Goal: Transaction & Acquisition: Purchase product/service

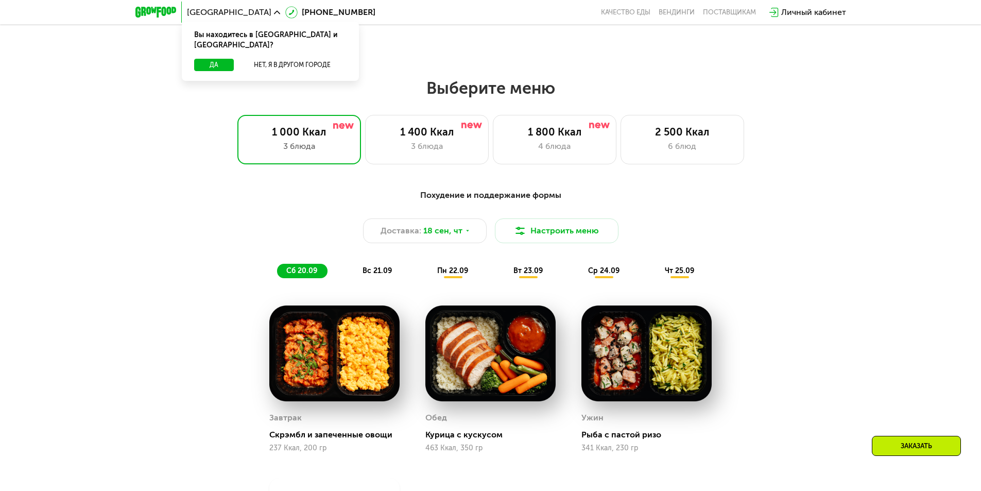
scroll to position [670, 0]
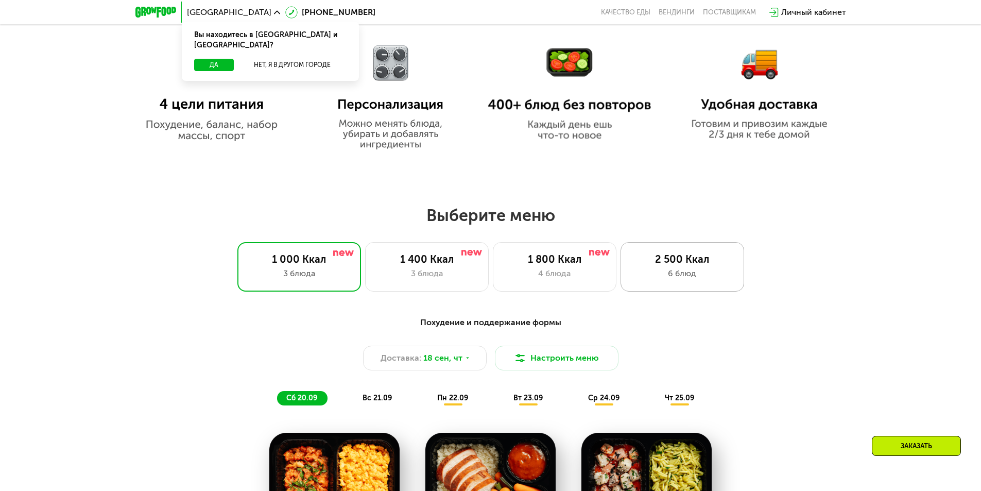
click at [672, 280] on div "6 блюд" at bounding box center [683, 273] width 102 height 12
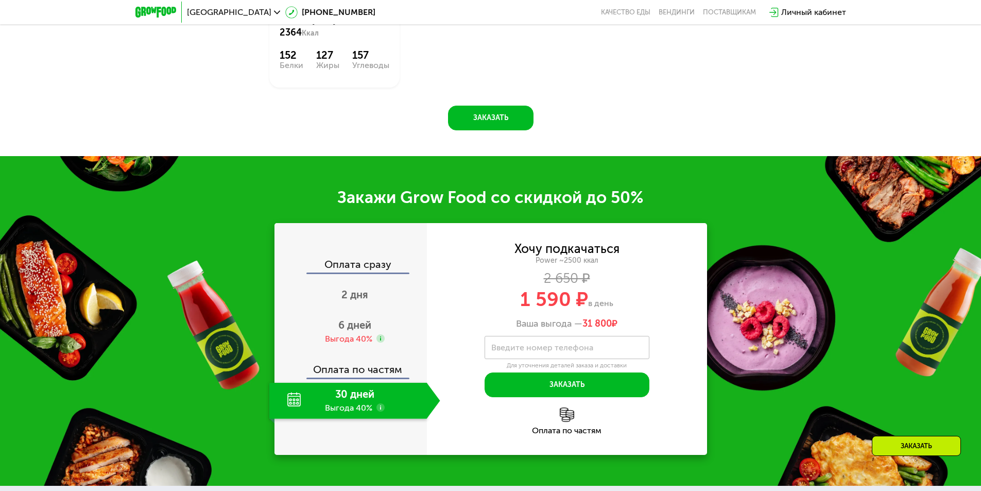
scroll to position [1288, 0]
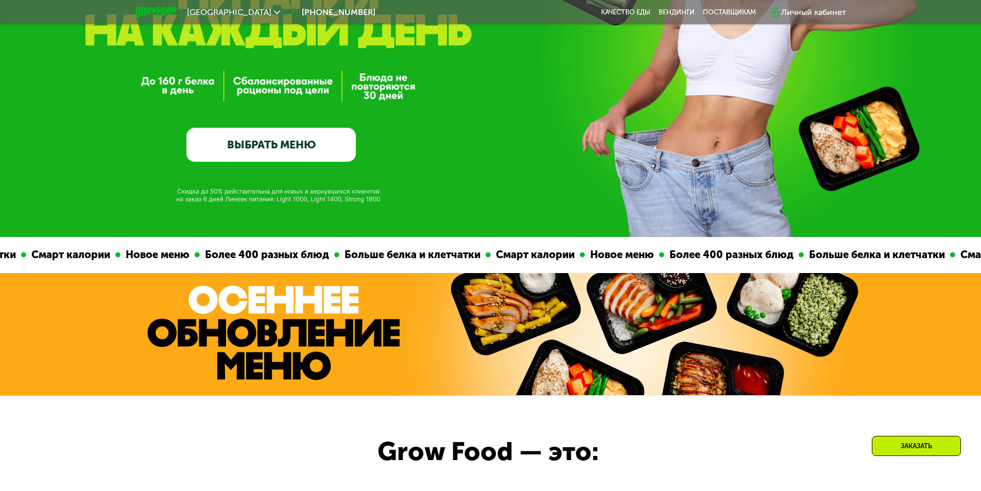
click at [276, 137] on link "ВЫБРАТЬ МЕНЮ" at bounding box center [270, 145] width 169 height 34
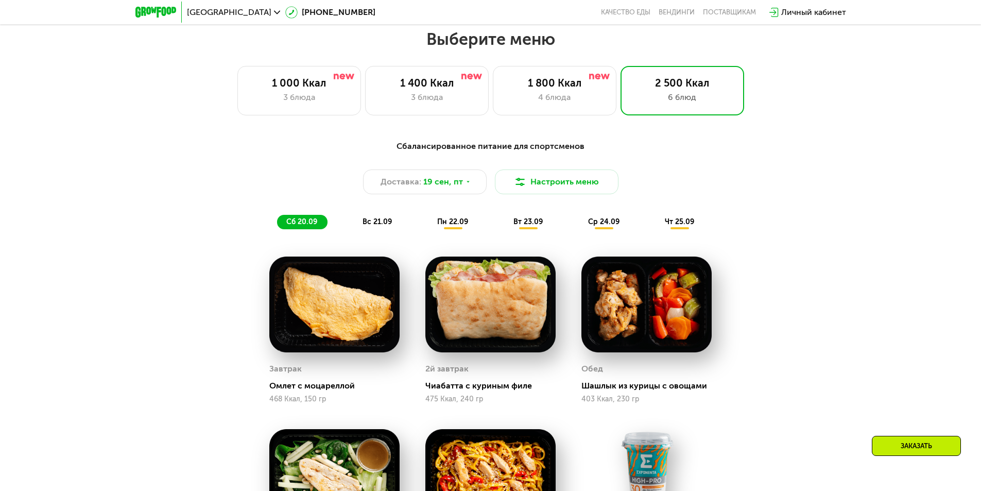
scroll to position [854, 0]
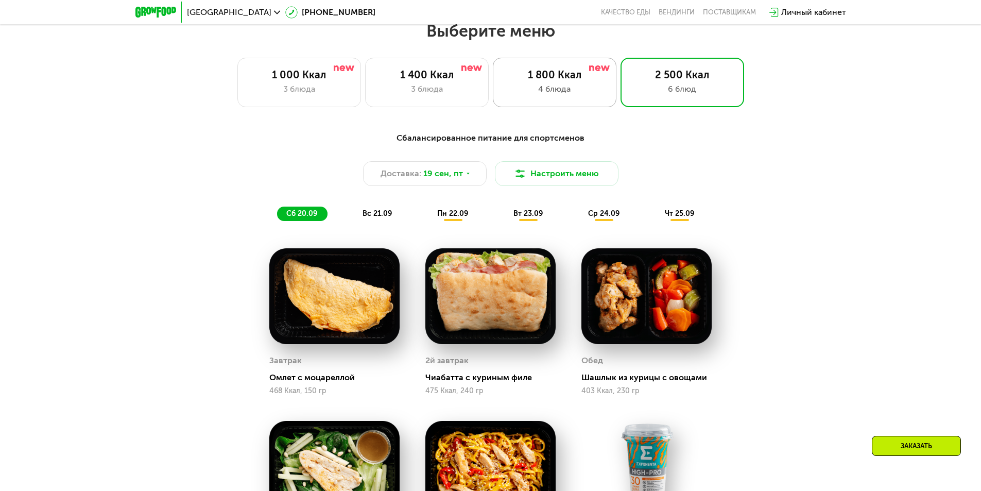
click at [544, 89] on div "4 блюда" at bounding box center [555, 89] width 102 height 12
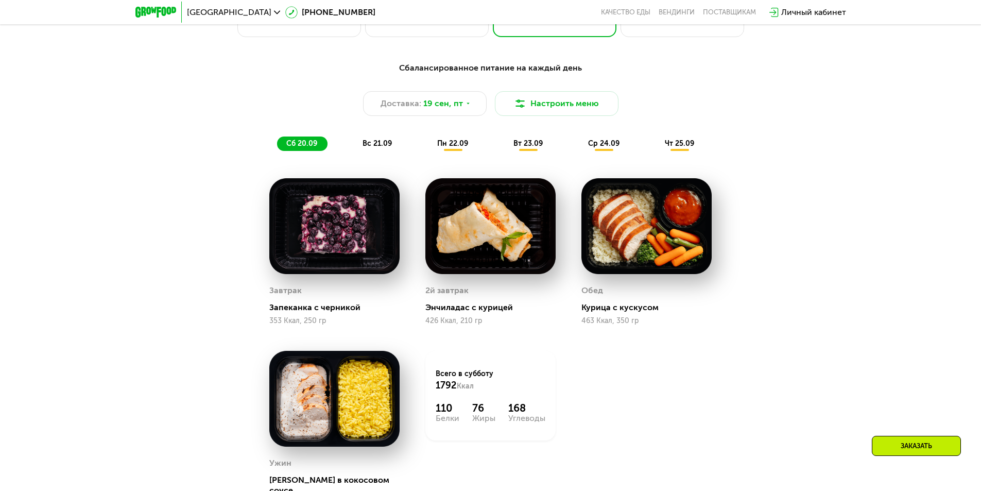
scroll to position [1060, 0]
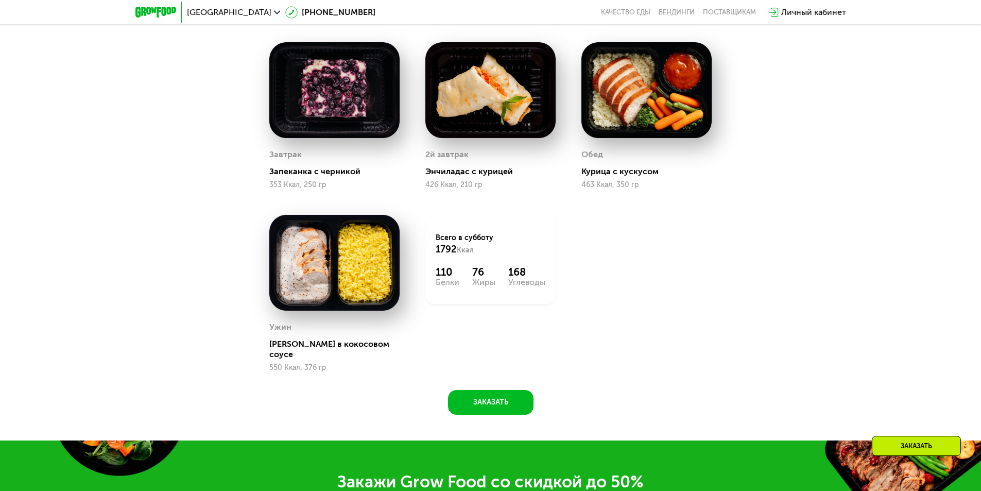
click at [343, 97] on img at bounding box center [334, 90] width 130 height 96
click at [334, 177] on div "Запеканка с черникой" at bounding box center [338, 171] width 139 height 10
drag, startPoint x: 333, startPoint y: 174, endPoint x: 309, endPoint y: 182, distance: 25.6
click at [332, 174] on div "Запеканка с черникой" at bounding box center [338, 171] width 139 height 10
click at [309, 182] on div "Завтрак Запеканка с черникой 353 Ккал, 250 гр" at bounding box center [334, 168] width 130 height 42
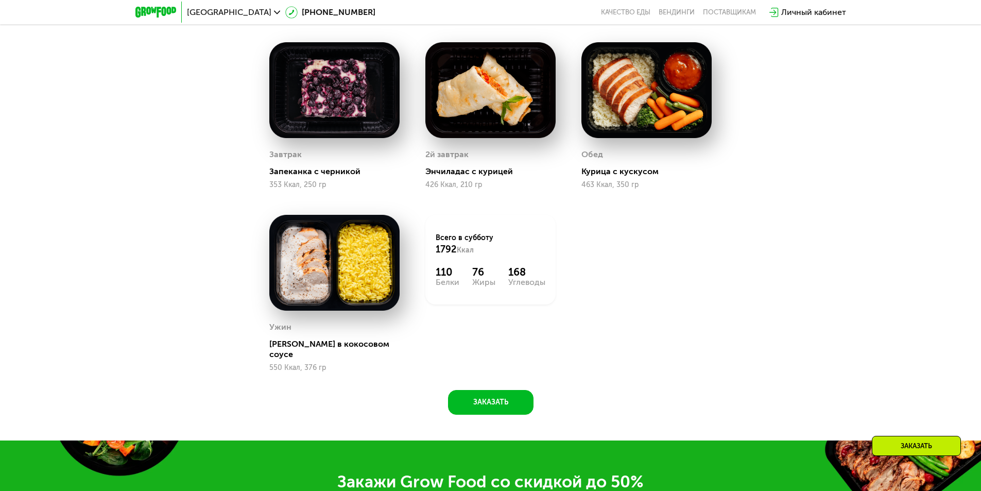
click at [306, 189] on div "353 Ккал, 250 гр" at bounding box center [334, 185] width 130 height 8
drag, startPoint x: 335, startPoint y: 300, endPoint x: 329, endPoint y: 251, distance: 49.3
click at [335, 300] on img at bounding box center [334, 263] width 130 height 96
click at [329, 251] on img at bounding box center [334, 263] width 130 height 96
drag, startPoint x: 298, startPoint y: 324, endPoint x: 349, endPoint y: 338, distance: 53.5
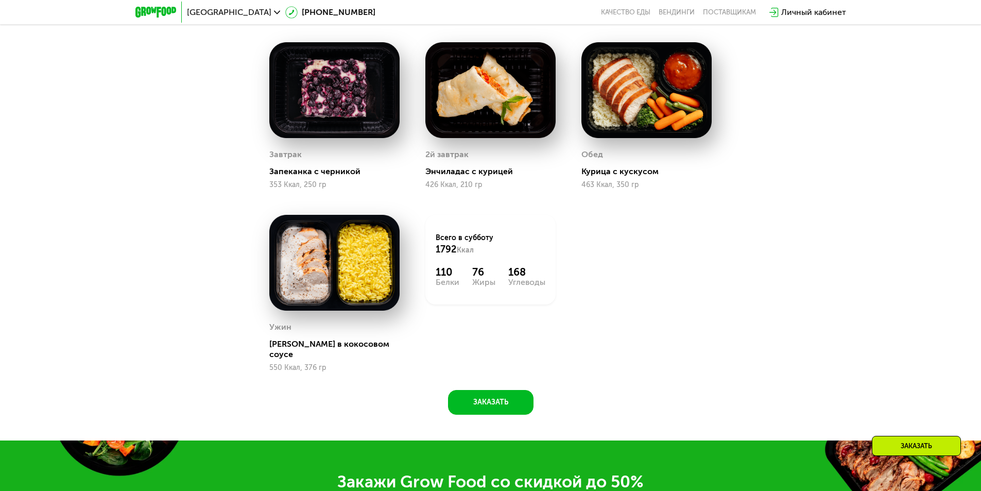
click at [298, 325] on div "Ужин [PERSON_NAME] в кокосовом соусе 550 Ккал, 376 гр" at bounding box center [334, 293] width 130 height 157
click at [349, 339] on div "Ужин [PERSON_NAME] в кокосовом соусе 550 Ккал, 376 гр" at bounding box center [334, 345] width 130 height 53
click at [350, 352] on div "[PERSON_NAME] в кокосовом соусе" at bounding box center [338, 349] width 139 height 21
